Goal: Information Seeking & Learning: Learn about a topic

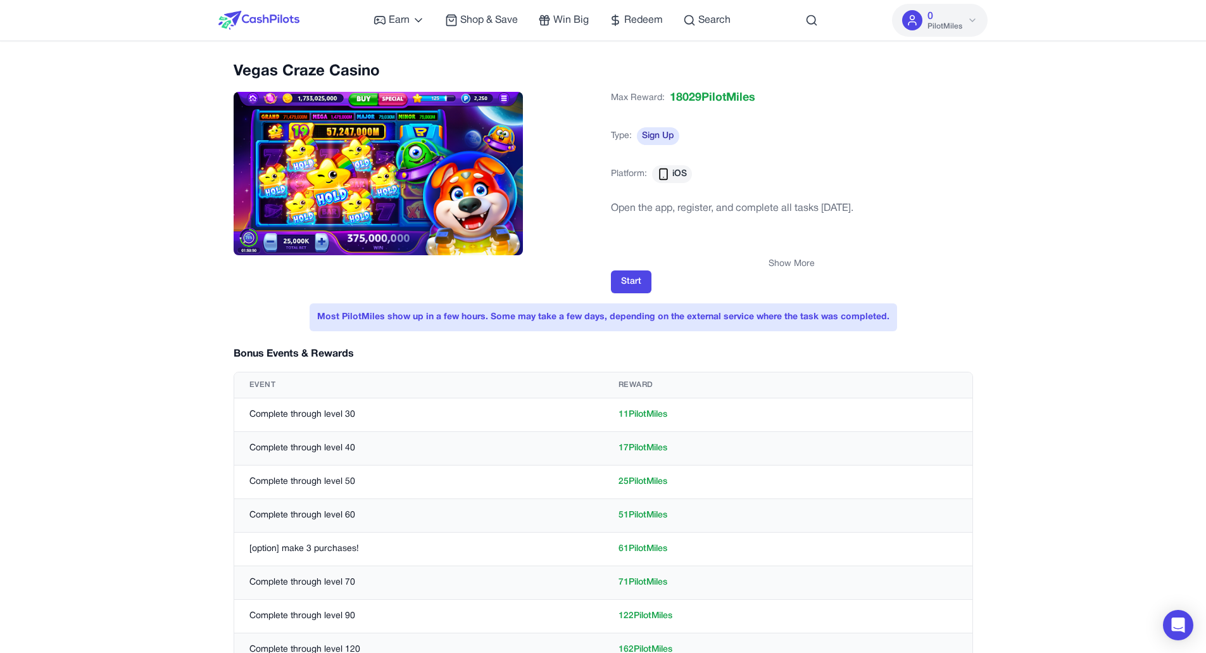
click at [787, 266] on button "Show More" at bounding box center [791, 264] width 46 height 13
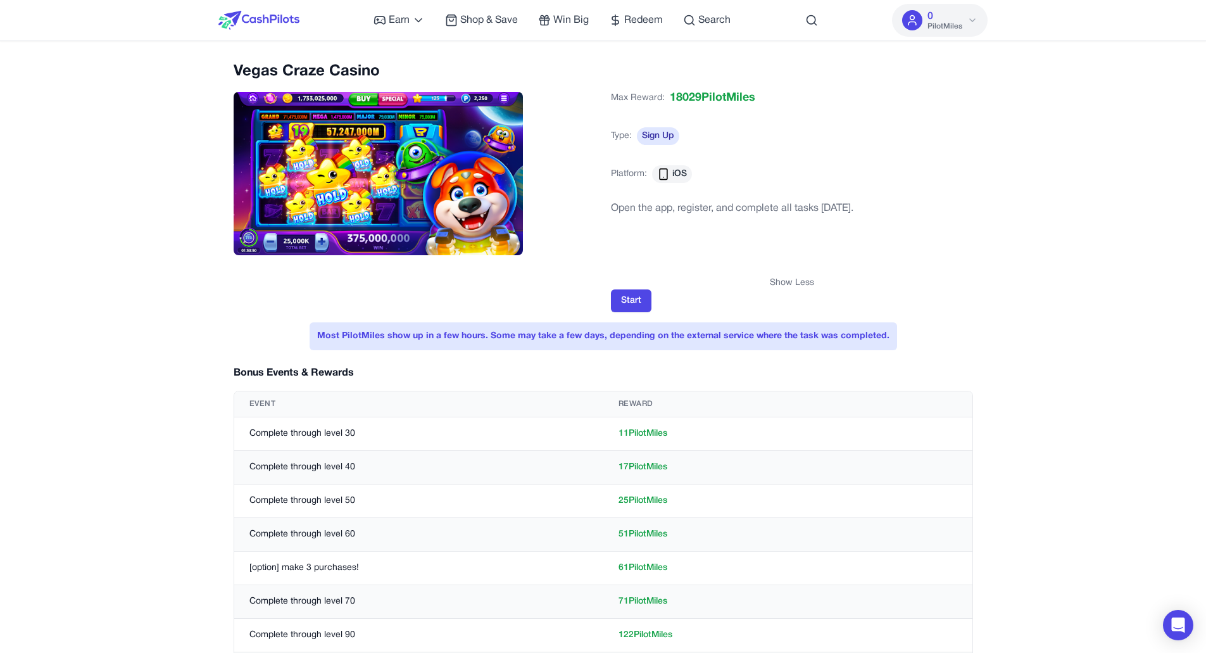
click at [791, 281] on button "Show Less" at bounding box center [792, 283] width 44 height 13
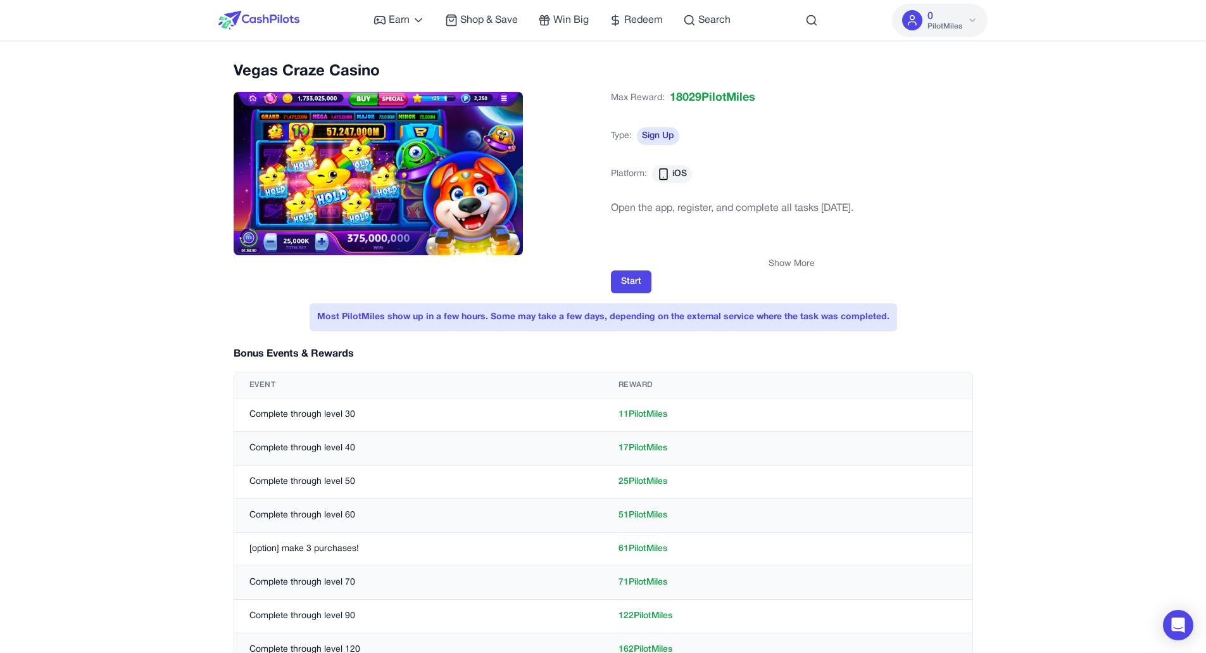
click at [798, 263] on button "Show More" at bounding box center [791, 264] width 46 height 13
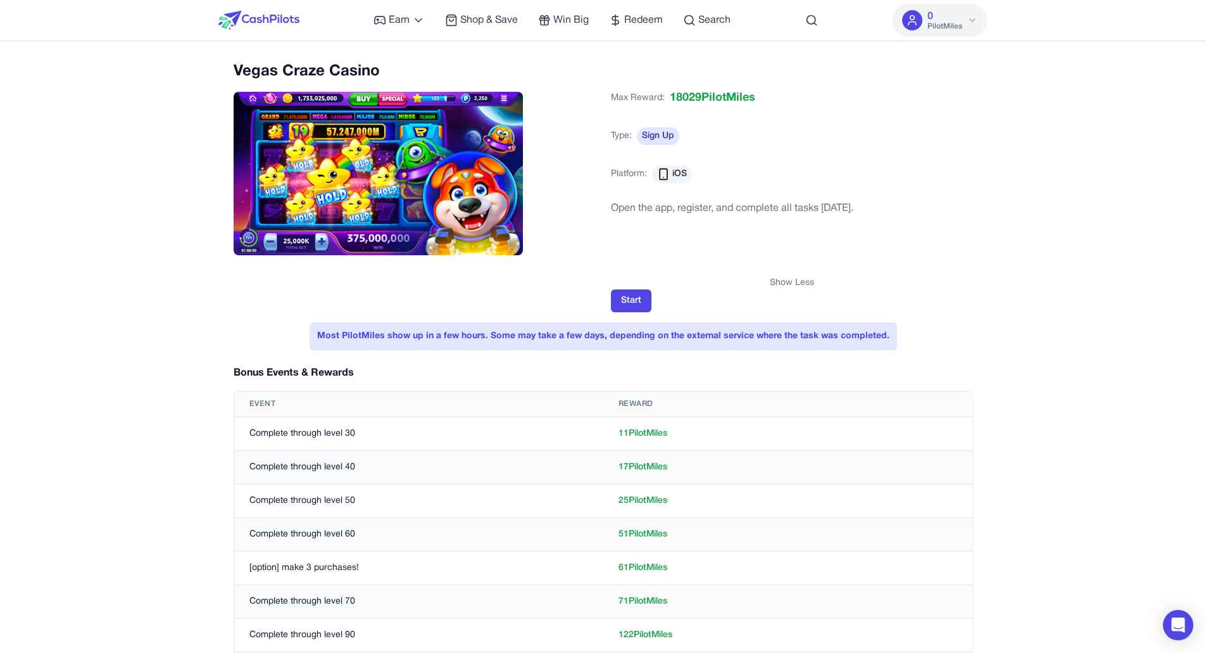
drag, startPoint x: 753, startPoint y: 206, endPoint x: 884, endPoint y: 84, distance: 179.2
